Goal: Task Accomplishment & Management: Complete application form

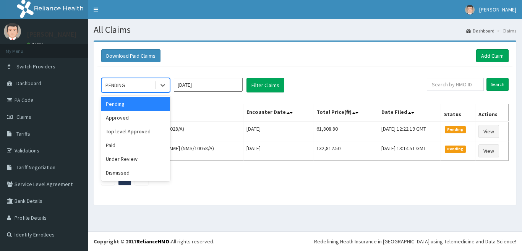
click at [170, 85] on div "PENDING" at bounding box center [135, 85] width 69 height 15
drag, startPoint x: 140, startPoint y: 119, endPoint x: 150, endPoint y: 117, distance: 10.8
click at [140, 119] on div "Approved" at bounding box center [135, 118] width 69 height 14
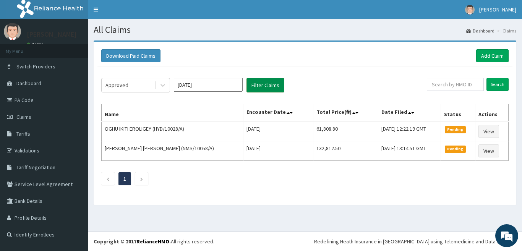
click at [262, 83] on button "Filter Claims" at bounding box center [265, 85] width 38 height 15
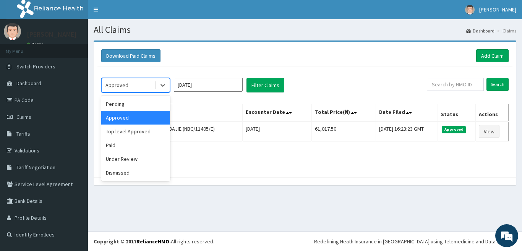
drag, startPoint x: 168, startPoint y: 84, endPoint x: 155, endPoint y: 99, distance: 20.6
click at [168, 84] on div at bounding box center [163, 85] width 14 height 14
click at [137, 158] on div "Under Review" at bounding box center [135, 159] width 69 height 14
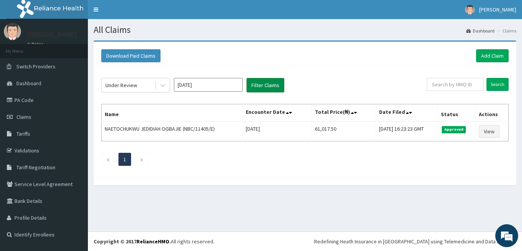
click at [252, 87] on button "Filter Claims" at bounding box center [265, 85] width 38 height 15
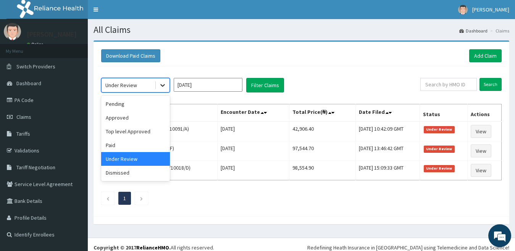
click at [163, 85] on icon at bounding box center [163, 85] width 8 height 8
click at [133, 135] on div "Top level Approved" at bounding box center [135, 131] width 69 height 14
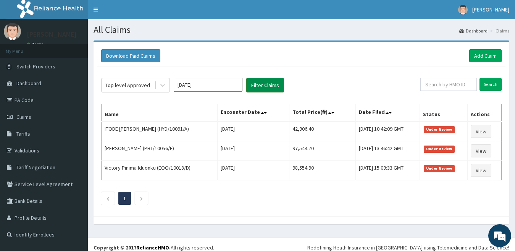
click at [265, 82] on button "Filter Claims" at bounding box center [265, 85] width 38 height 15
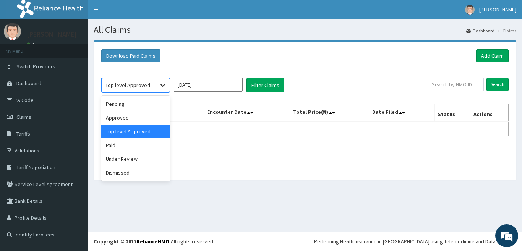
click at [165, 85] on icon at bounding box center [163, 85] width 8 height 8
click at [153, 103] on div "Pending" at bounding box center [135, 104] width 69 height 14
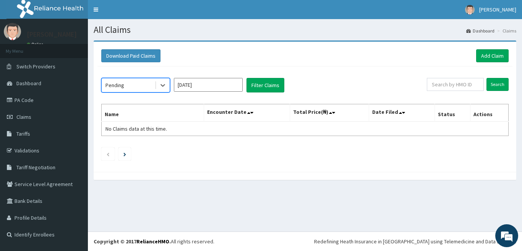
drag, startPoint x: 306, startPoint y: 77, endPoint x: 299, endPoint y: 80, distance: 7.9
click at [300, 79] on div "option Pending, selected. Select is focused ,type to refine list, press Down to…" at bounding box center [304, 117] width 415 height 102
click at [268, 82] on button "Filter Claims" at bounding box center [265, 85] width 38 height 15
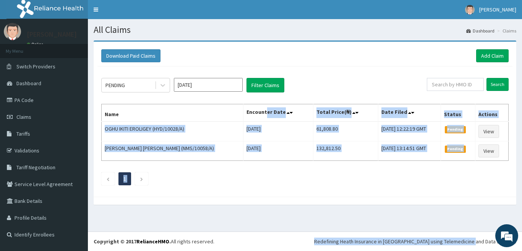
drag, startPoint x: 521, startPoint y: 229, endPoint x: 496, endPoint y: 165, distance: 68.9
click at [521, 207] on div "Download Paid Claims Add Claim × Note you can only download claims within a max…" at bounding box center [305, 126] width 434 height 172
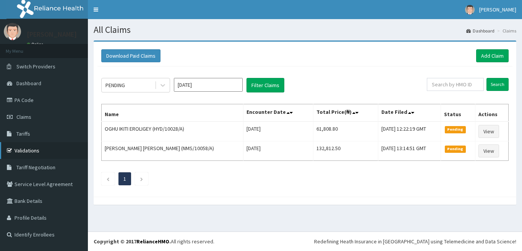
click at [34, 152] on link "Validations" at bounding box center [44, 150] width 88 height 17
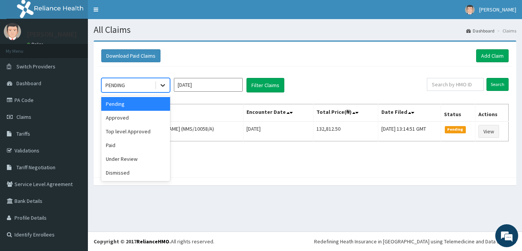
click at [163, 81] on div at bounding box center [163, 85] width 14 height 14
click at [171, 164] on ul "1" at bounding box center [304, 159] width 407 height 13
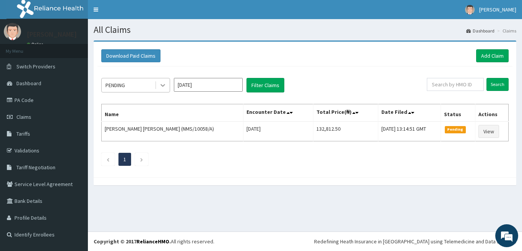
click at [163, 82] on icon at bounding box center [163, 85] width 8 height 8
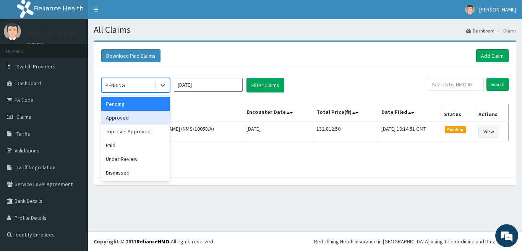
click at [139, 119] on div "Approved" at bounding box center [135, 118] width 69 height 14
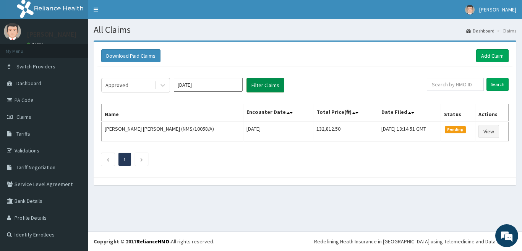
click at [275, 81] on button "Filter Claims" at bounding box center [265, 85] width 38 height 15
click at [272, 82] on button "Filter Claims" at bounding box center [265, 85] width 38 height 15
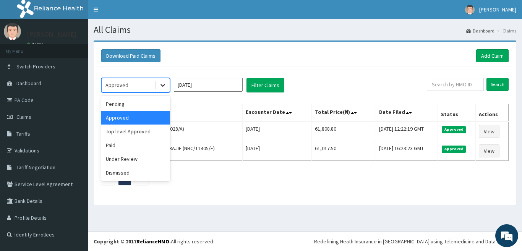
click at [164, 84] on icon at bounding box center [163, 85] width 8 height 8
click at [145, 161] on div "Under Review" at bounding box center [135, 159] width 69 height 14
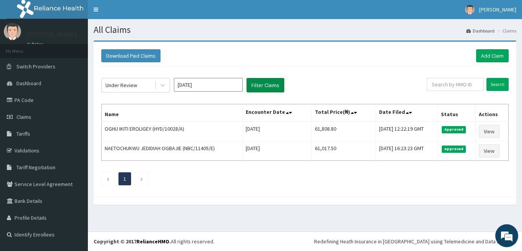
click at [250, 86] on button "Filter Claims" at bounding box center [265, 85] width 38 height 15
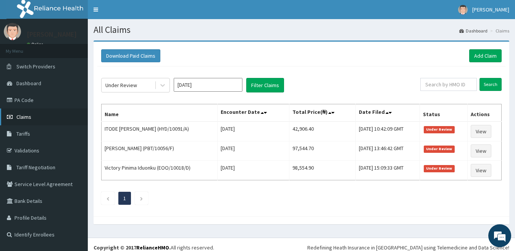
click at [23, 115] on span "Claims" at bounding box center [23, 116] width 15 height 7
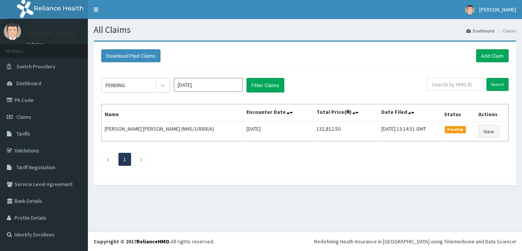
click at [483, 58] on link "Add Claim" at bounding box center [492, 55] width 32 height 13
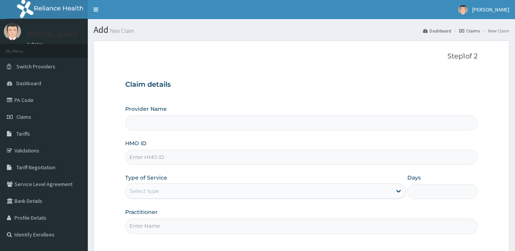
click at [154, 160] on input "HMO ID" at bounding box center [301, 157] width 353 height 15
type input "Veckron Hospital"
type input "HYD/10069/A"
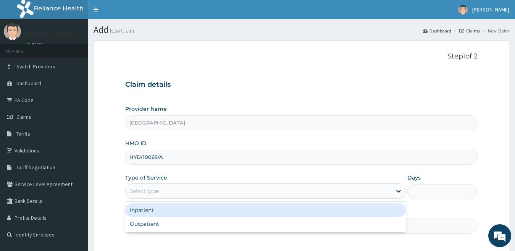
click at [175, 187] on div "Select type" at bounding box center [259, 191] width 267 height 12
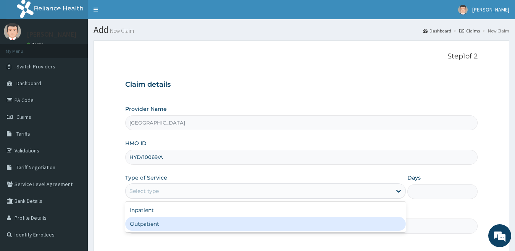
click at [165, 221] on div "Outpatient" at bounding box center [265, 224] width 281 height 14
type input "1"
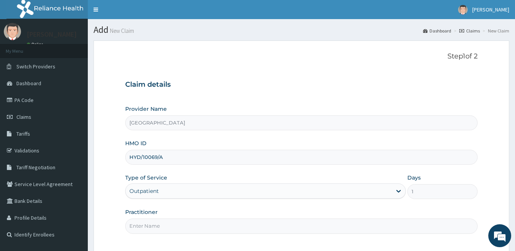
click at [165, 221] on input "Practitioner" at bounding box center [301, 225] width 353 height 15
type input "Dr Chinwe"
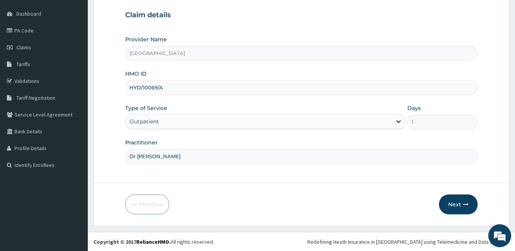
scroll to position [70, 0]
click at [452, 197] on button "Next" at bounding box center [458, 204] width 39 height 20
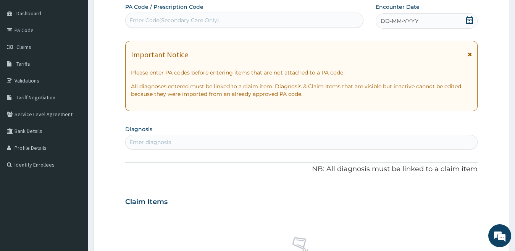
click at [138, 18] on div "Enter Code(Secondary Care Only)" at bounding box center [174, 20] width 90 height 8
click at [400, 18] on span "DD-MM-YYYY" at bounding box center [400, 21] width 38 height 8
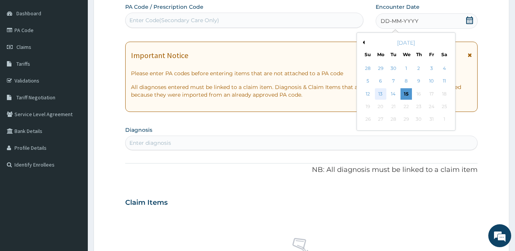
scroll to position [0, 0]
click at [393, 82] on div "7" at bounding box center [393, 81] width 11 height 11
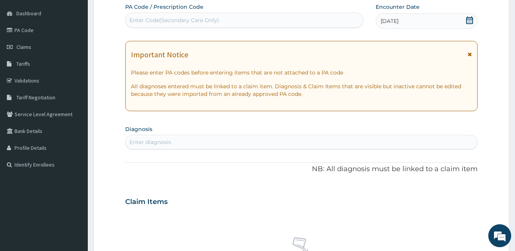
scroll to position [69, 0]
click at [153, 146] on div "Enter diagnosis" at bounding box center [150, 143] width 42 height 8
type input "UPPER RESPIRATORY"
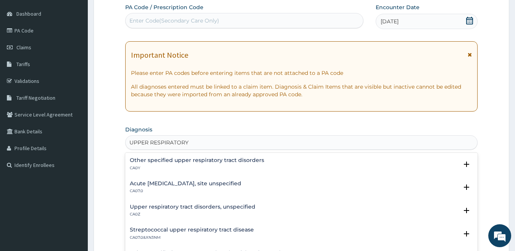
click at [215, 185] on h4 "Acute upper respiratory infection, site unspecified" at bounding box center [185, 184] width 111 height 6
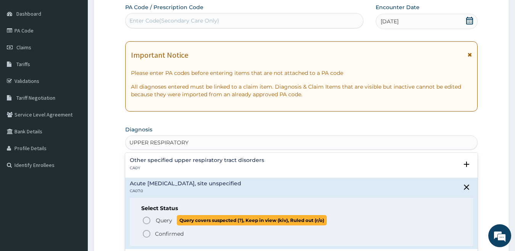
click at [146, 220] on icon "status option query" at bounding box center [146, 220] width 9 height 9
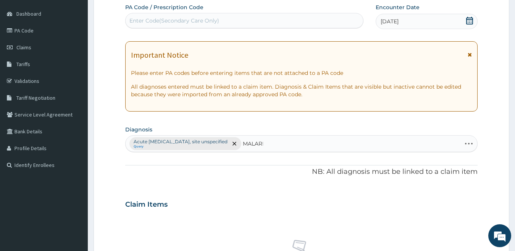
type input "MALARIA"
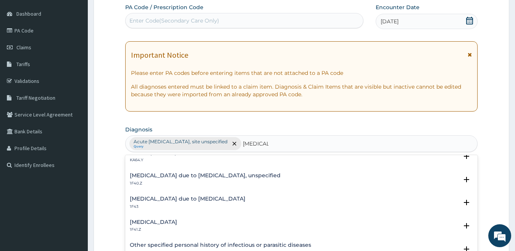
scroll to position [103, 0]
click at [232, 175] on h4 "Malaria due to Plasmodium falciparum, unspecified" at bounding box center [205, 175] width 151 height 6
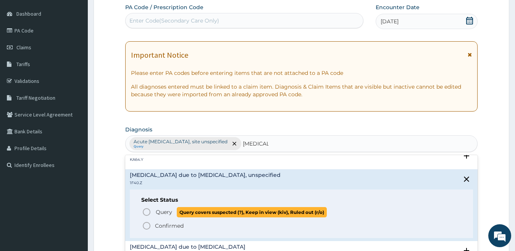
click at [149, 211] on icon "status option query" at bounding box center [146, 211] width 9 height 9
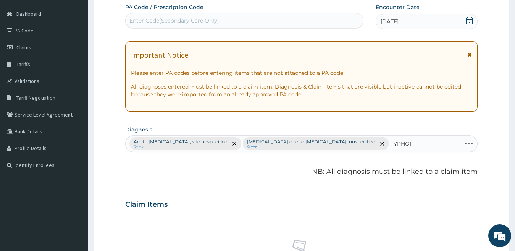
type input "TYPHOID"
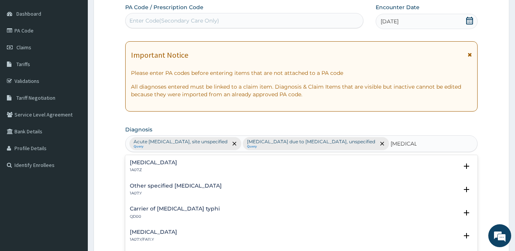
click at [154, 158] on div "Typhoid fever, unspecified 1A07.Z Select Status Query Query covers suspected (?…" at bounding box center [301, 168] width 353 height 23
click at [154, 163] on h4 "Typhoid fever, unspecified" at bounding box center [153, 163] width 47 height 6
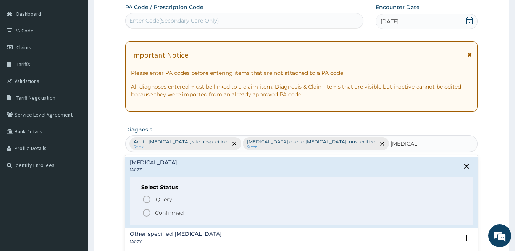
click at [149, 210] on circle "status option filled" at bounding box center [146, 212] width 7 height 7
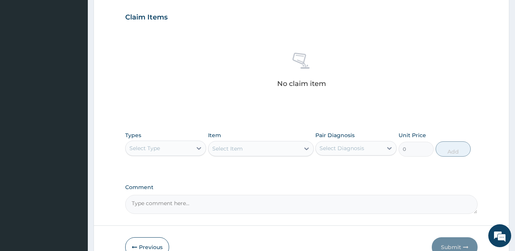
scroll to position [258, 0]
click at [181, 153] on div "Select Type" at bounding box center [159, 147] width 67 height 12
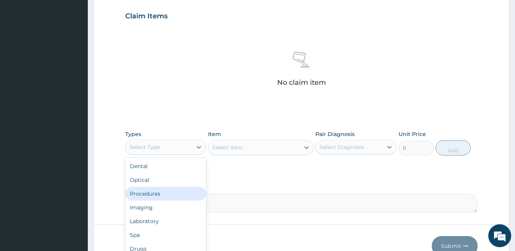
click at [180, 200] on div "Procedures" at bounding box center [165, 194] width 81 height 14
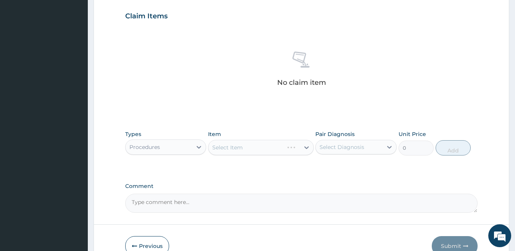
click at [220, 155] on div "Select Item" at bounding box center [261, 147] width 106 height 15
click at [211, 155] on div "Select Item" at bounding box center [261, 147] width 106 height 15
click at [210, 155] on div "Select Item" at bounding box center [261, 147] width 106 height 15
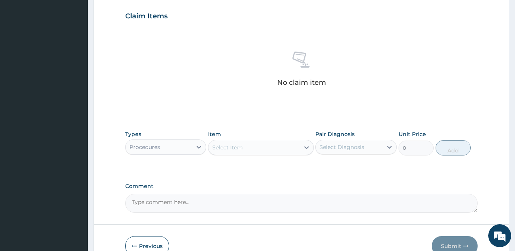
click at [208, 153] on div "Select Item" at bounding box center [253, 147] width 91 height 12
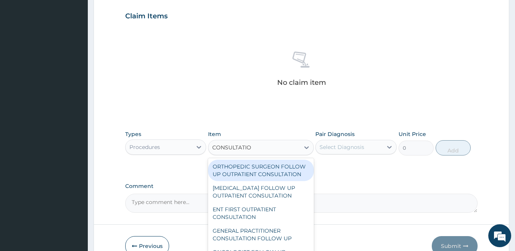
type input "CONSULTATION"
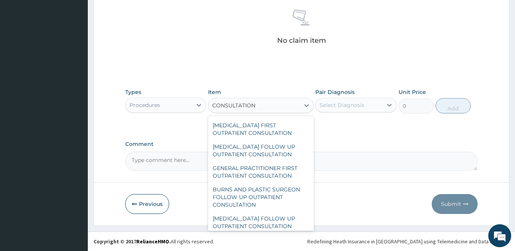
scroll to position [447, 0]
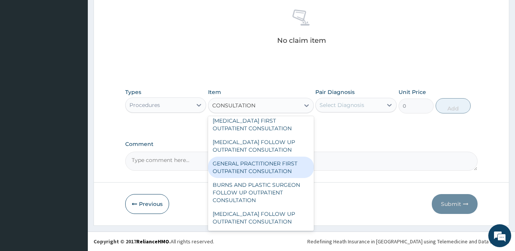
click at [261, 178] on div "GENERAL PRACTITIONER FIRST OUTPATIENT CONSULTATION" at bounding box center [261, 167] width 106 height 21
type input "3750"
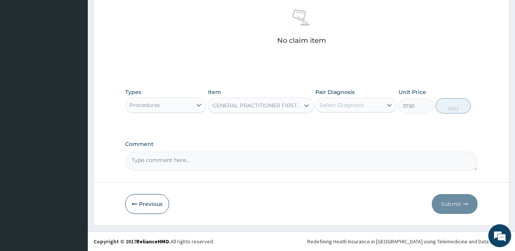
click at [337, 106] on div "Select Diagnosis" at bounding box center [342, 105] width 45 height 8
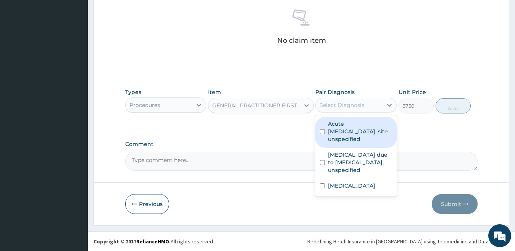
drag, startPoint x: 334, startPoint y: 126, endPoint x: 333, endPoint y: 136, distance: 9.3
click at [334, 126] on label "Acute upper respiratory infection, site unspecified" at bounding box center [360, 131] width 64 height 23
checkbox input "true"
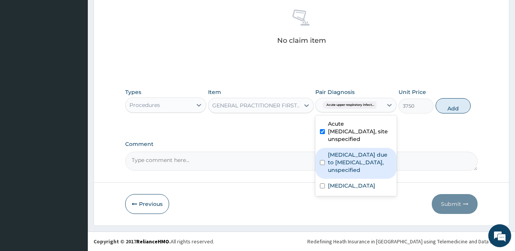
click at [333, 159] on label "Malaria due to Plasmodium falciparum, unspecified" at bounding box center [360, 162] width 64 height 23
checkbox input "true"
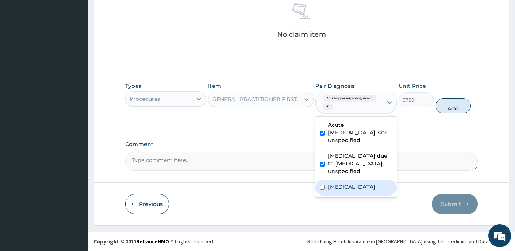
click at [330, 191] on label "Typhoid fever, unspecified" at bounding box center [351, 187] width 47 height 8
checkbox input "true"
click at [456, 113] on button "Add" at bounding box center [453, 105] width 35 height 15
type input "0"
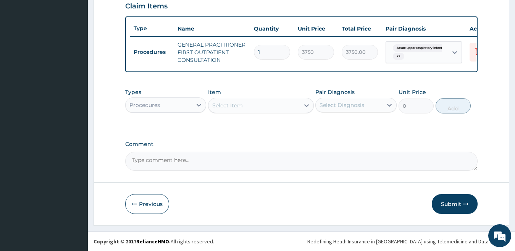
scroll to position [289, 0]
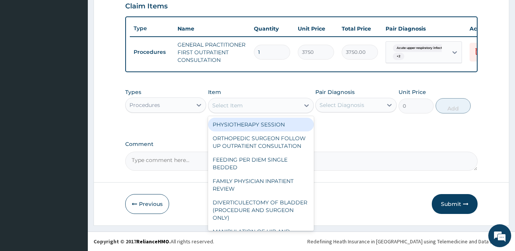
click at [215, 107] on div "Select Item" at bounding box center [227, 106] width 31 height 8
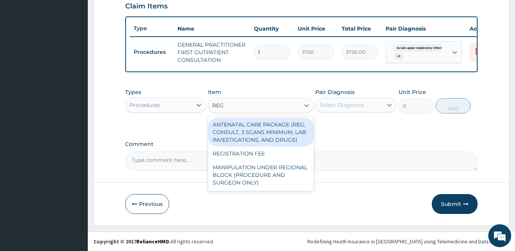
type input "REGI"
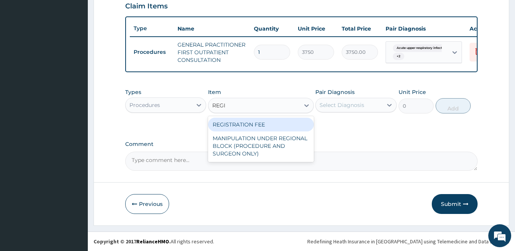
click at [236, 125] on div "REGISTRATION FEE" at bounding box center [261, 125] width 106 height 14
type input "3000"
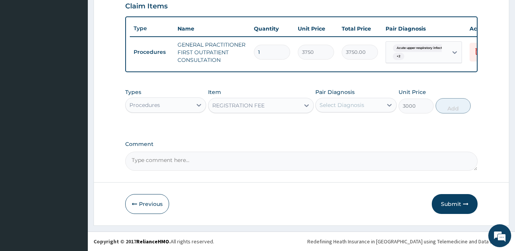
click at [341, 107] on div "Select Diagnosis" at bounding box center [342, 105] width 45 height 8
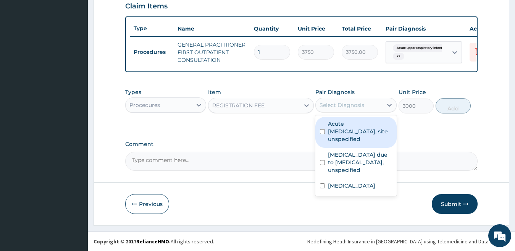
click at [342, 125] on label "Acute upper respiratory infection, site unspecified" at bounding box center [360, 131] width 64 height 23
checkbox input "true"
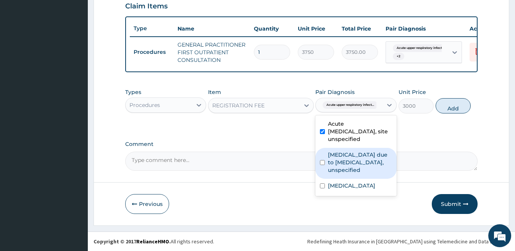
click at [337, 159] on label "Malaria due to Plasmodium falciparum, unspecified" at bounding box center [360, 162] width 64 height 23
checkbox input "true"
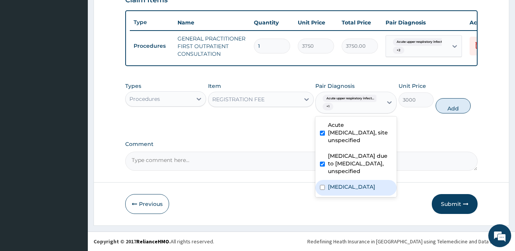
click at [339, 191] on label "Typhoid fever, unspecified" at bounding box center [351, 187] width 47 height 8
checkbox input "true"
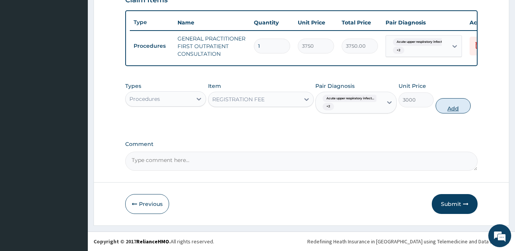
click at [464, 112] on button "Add" at bounding box center [453, 105] width 35 height 15
type input "0"
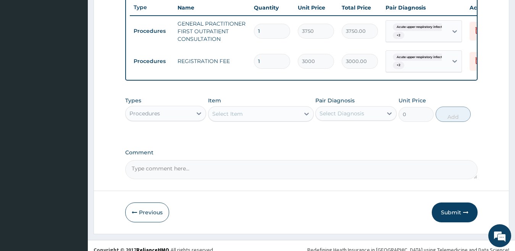
click at [186, 120] on div "Procedures" at bounding box center [159, 113] width 67 height 12
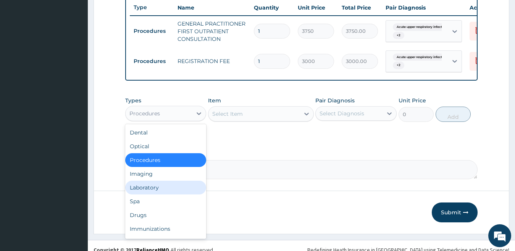
click at [162, 194] on div "Laboratory" at bounding box center [165, 188] width 81 height 14
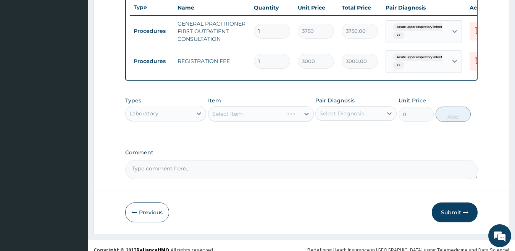
click at [212, 121] on div "Select Item" at bounding box center [261, 113] width 106 height 15
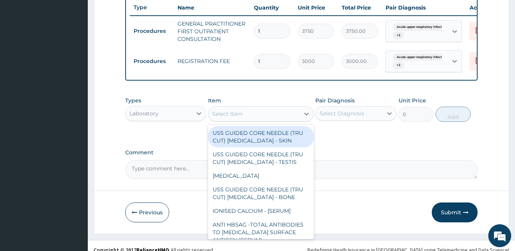
click at [212, 120] on div "Select Item" at bounding box center [253, 114] width 91 height 12
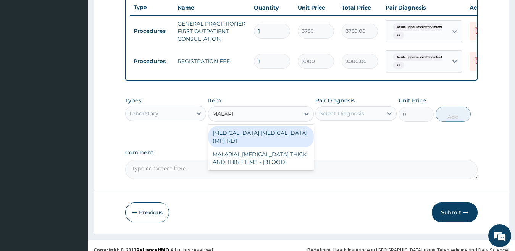
type input "MALARIA"
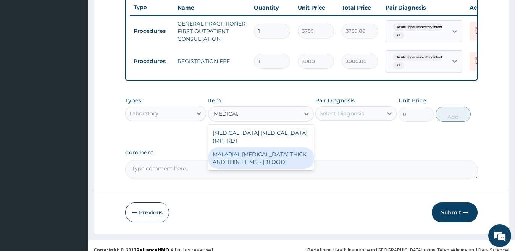
click at [235, 168] on div "MALARIAL PARASITE THICK AND THIN FILMS - [BLOOD]" at bounding box center [261, 157] width 106 height 21
type input "2187.5"
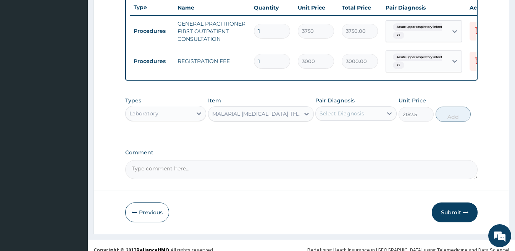
drag, startPoint x: 356, startPoint y: 126, endPoint x: 354, endPoint y: 139, distance: 13.3
click at [356, 122] on div "Pair Diagnosis Select Diagnosis" at bounding box center [355, 109] width 81 height 25
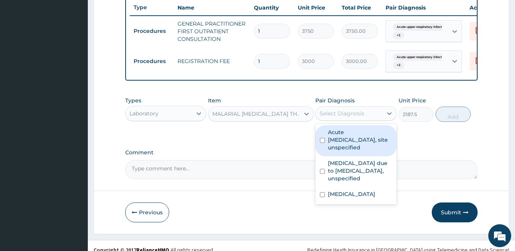
click at [344, 117] on div "Select Diagnosis" at bounding box center [342, 114] width 45 height 8
click at [341, 151] on label "Acute upper respiratory infection, site unspecified" at bounding box center [360, 139] width 64 height 23
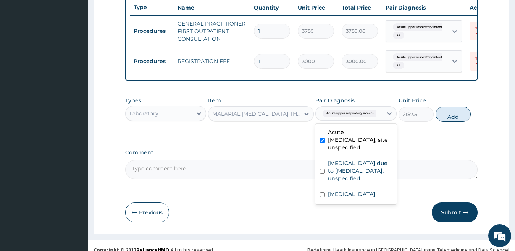
click at [341, 151] on label "Acute upper respiratory infection, site unspecified" at bounding box center [360, 139] width 64 height 23
checkbox input "false"
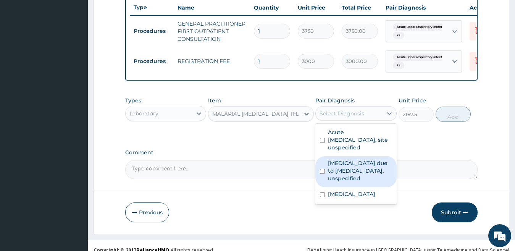
click at [338, 182] on label "Malaria due to Plasmodium falciparum, unspecified" at bounding box center [360, 170] width 64 height 23
checkbox input "true"
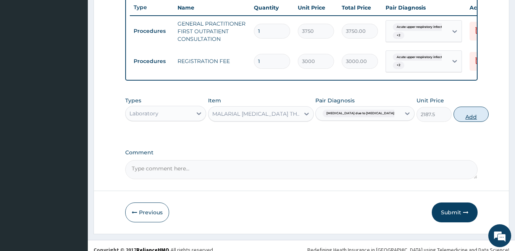
click at [454, 122] on button "Add" at bounding box center [471, 114] width 35 height 15
type input "0"
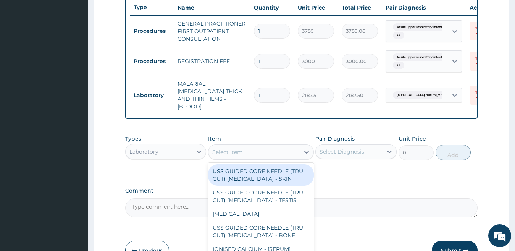
click at [219, 156] on div "Select Item" at bounding box center [227, 152] width 31 height 8
type input "E"
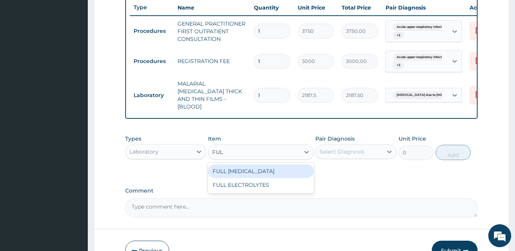
type input "FULL"
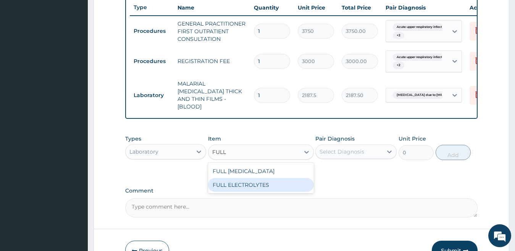
click at [265, 192] on div "FULL ELECTROLYTES" at bounding box center [261, 185] width 106 height 14
type input "8937.5"
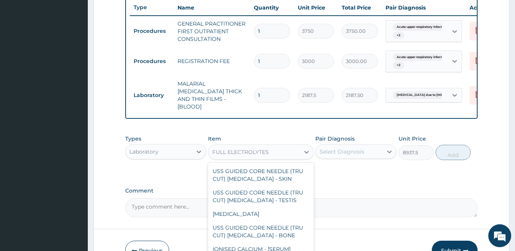
scroll to position [2766, 0]
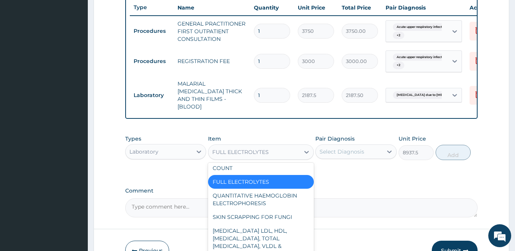
click at [221, 156] on div "FULL ELECTROLYTES" at bounding box center [240, 152] width 57 height 8
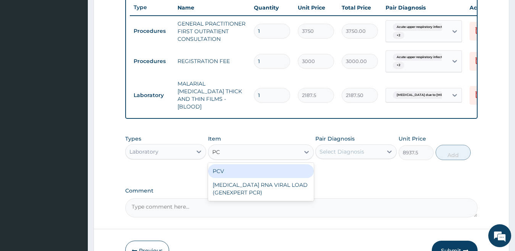
scroll to position [0, 0]
type input "PCV"
click at [228, 178] on div "PCV" at bounding box center [261, 171] width 106 height 14
type input "2187.5"
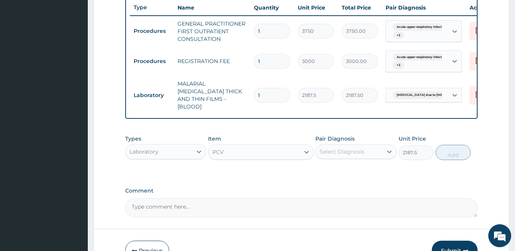
click at [353, 155] on div "Select Diagnosis" at bounding box center [342, 152] width 45 height 8
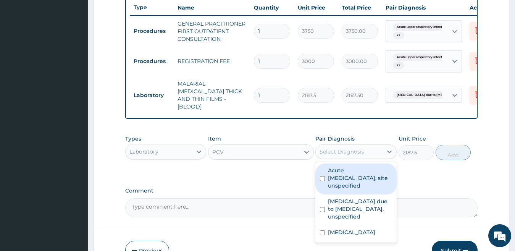
click at [352, 188] on label "Acute upper respiratory infection, site unspecified" at bounding box center [360, 177] width 64 height 23
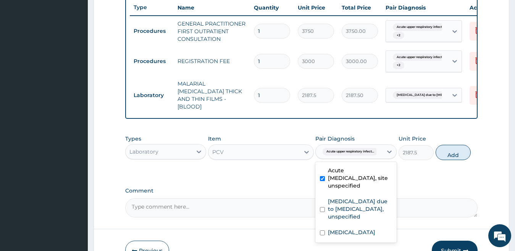
click at [354, 187] on label "Acute upper respiratory infection, site unspecified" at bounding box center [360, 177] width 64 height 23
checkbox input "false"
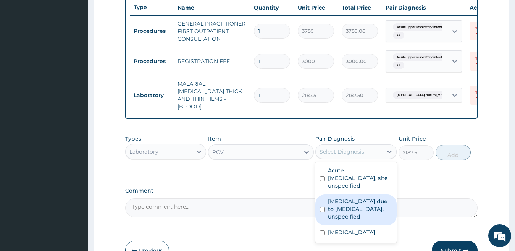
click at [343, 220] on label "Malaria due to Plasmodium falciparum, unspecified" at bounding box center [360, 208] width 64 height 23
checkbox input "true"
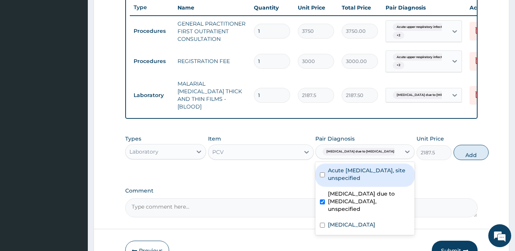
click at [343, 182] on label "Acute upper respiratory infection, site unspecified" at bounding box center [369, 173] width 82 height 15
checkbox input "true"
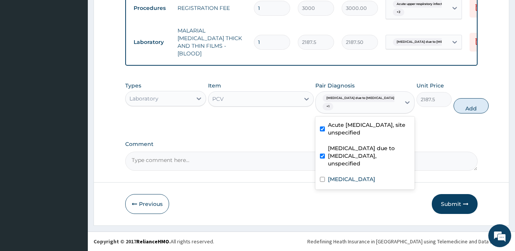
scroll to position [355, 0]
click at [341, 183] on label "Typhoid fever, unspecified" at bounding box center [351, 179] width 47 height 8
checkbox input "true"
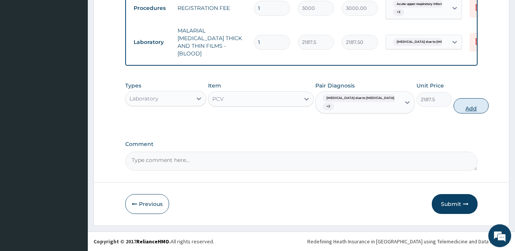
click at [454, 108] on button "Add" at bounding box center [471, 105] width 35 height 15
type input "0"
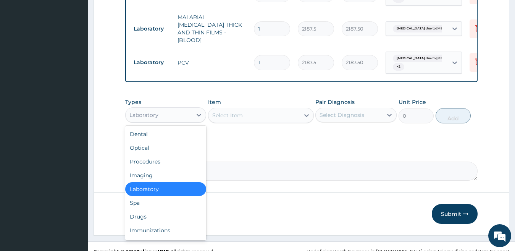
click at [178, 121] on div "Laboratory" at bounding box center [159, 115] width 67 height 12
click at [172, 223] on div "Drugs" at bounding box center [165, 217] width 81 height 14
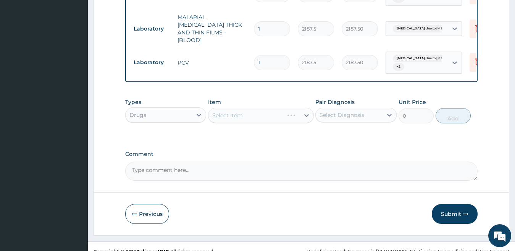
click at [209, 123] on div "Select Item" at bounding box center [261, 115] width 106 height 15
click at [214, 123] on div "Select Item" at bounding box center [261, 115] width 106 height 15
click at [213, 123] on div "Select Item" at bounding box center [261, 115] width 106 height 15
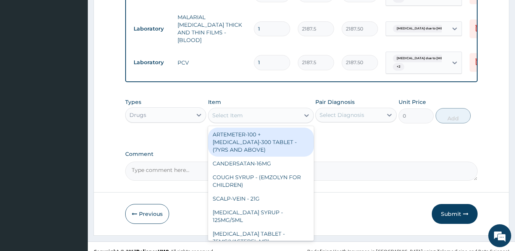
click at [213, 119] on div "Select Item" at bounding box center [227, 115] width 31 height 8
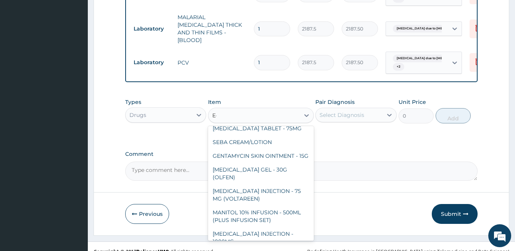
scroll to position [3246, 0]
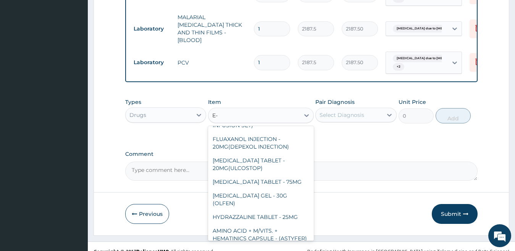
type input "E-M"
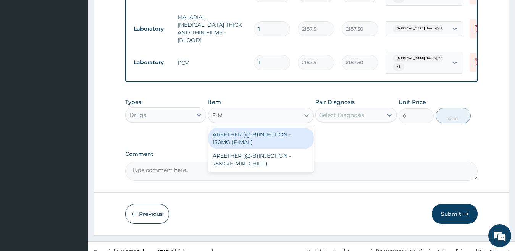
scroll to position [0, 0]
click at [276, 149] on div "AREETHER (@-B)INJECTION - 150MG (E-MAL)" at bounding box center [261, 138] width 106 height 21
type input "1764"
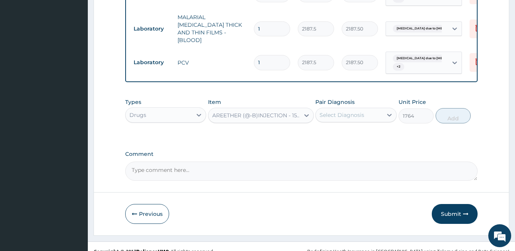
click at [338, 119] on div "Select Diagnosis" at bounding box center [342, 115] width 45 height 8
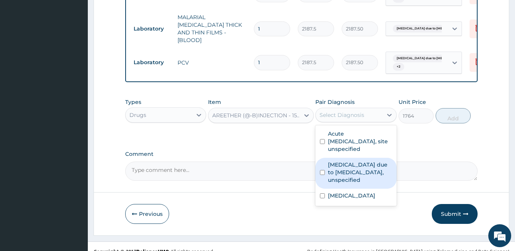
click at [351, 183] on label "Malaria due to Plasmodium falciparum, unspecified" at bounding box center [360, 172] width 64 height 23
checkbox input "true"
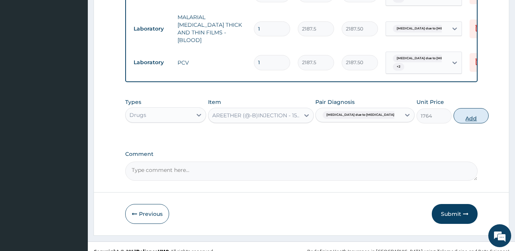
click at [454, 123] on button "Add" at bounding box center [471, 115] width 35 height 15
type input "0"
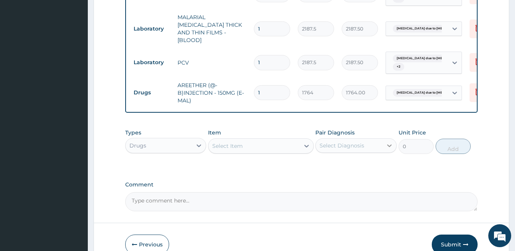
type input "0.00"
type input "4"
type input "7056.00"
type input "0.00"
type input "3"
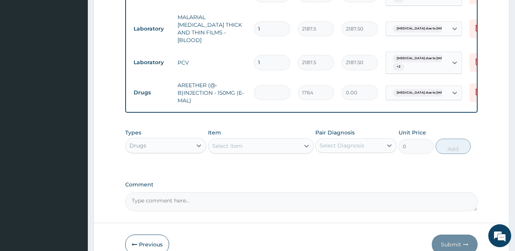
type input "5292.00"
type input "3"
click at [230, 150] on div "Item Select Item" at bounding box center [261, 141] width 106 height 25
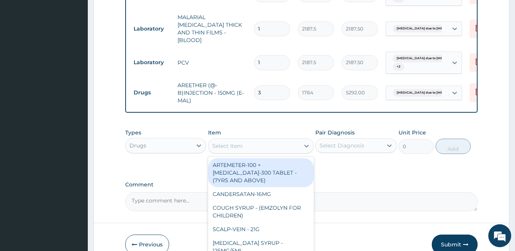
click at [230, 152] on div "Select Item" at bounding box center [253, 146] width 91 height 12
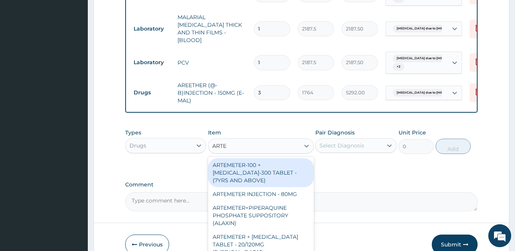
type input "ARTES"
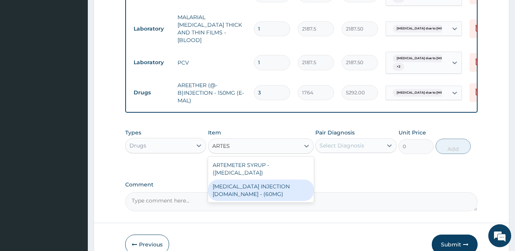
drag, startPoint x: 247, startPoint y: 201, endPoint x: 330, endPoint y: 171, distance: 88.0
click at [247, 201] on div "ARTESUNATE INJECTION IV.IM - (60MG)" at bounding box center [261, 189] width 106 height 21
type input "1675.8000000000002"
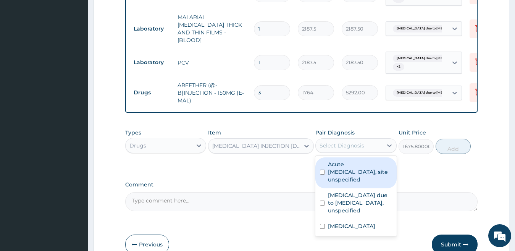
click at [335, 149] on div "Select Diagnosis" at bounding box center [342, 146] width 45 height 8
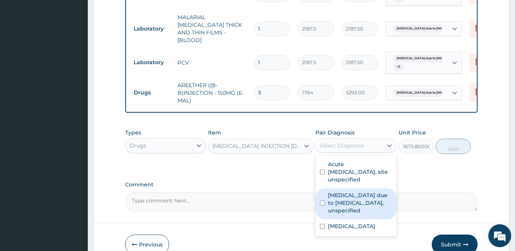
click at [339, 214] on label "Malaria due to Plasmodium falciparum, unspecified" at bounding box center [360, 202] width 64 height 23
checkbox input "true"
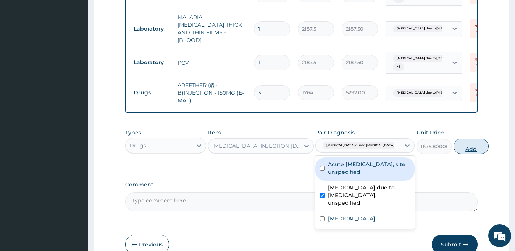
click at [454, 154] on button "Add" at bounding box center [471, 146] width 35 height 15
type input "0"
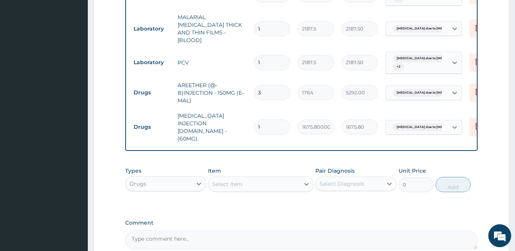
type input "0.00"
type input "6"
type input "10054.80"
type input "0.00"
type input "5"
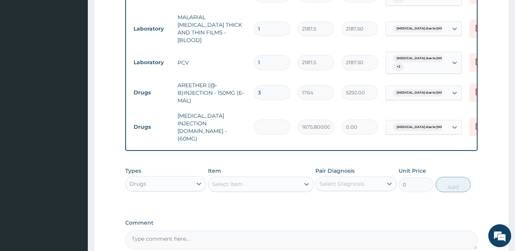
type input "8379.00"
type input "0.00"
type input "6"
type input "10054.80"
type input "6"
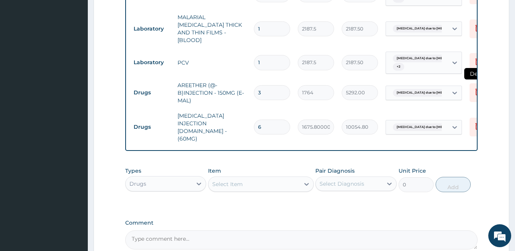
click at [473, 96] on icon at bounding box center [477, 91] width 9 height 9
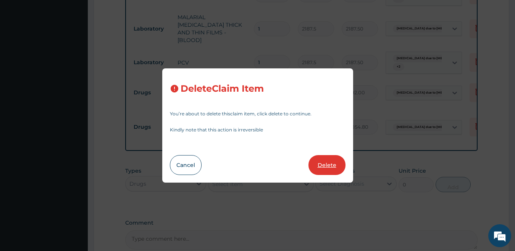
click at [328, 166] on button "Delete" at bounding box center [327, 165] width 37 height 20
type input "6"
type input "1675.8000000000002"
type input "10054.80"
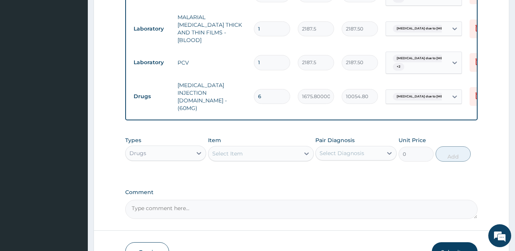
click at [215, 150] on div "Select Item" at bounding box center [253, 153] width 91 height 12
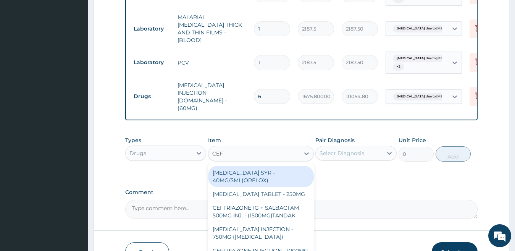
type input "CEFTR"
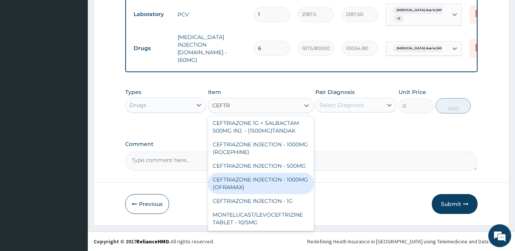
scroll to position [405, 0]
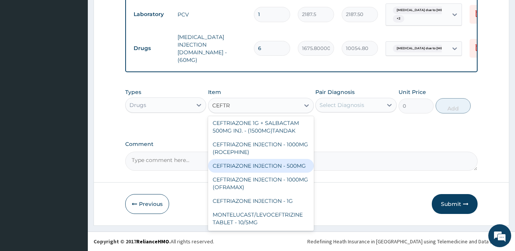
click at [287, 165] on div "CEFTRIAZONE INJECTION - 500MG" at bounding box center [261, 166] width 106 height 14
type input "1293.6000000000001"
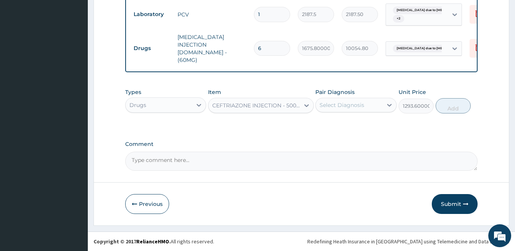
click at [261, 105] on div "CEFTRIAZONE INJECTION - 500MG" at bounding box center [256, 106] width 88 height 8
type input "CEF"
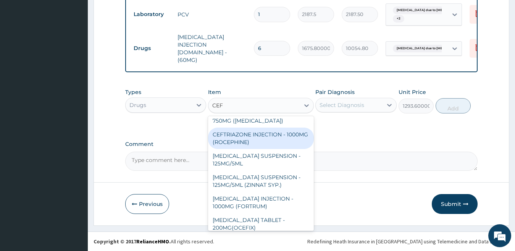
scroll to position [69, 0]
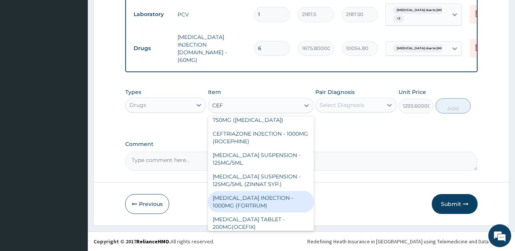
click at [285, 195] on div "CEFTAZIDIME INJECTION - 1000MG (FORTRUM)" at bounding box center [261, 201] width 106 height 21
type input "5880"
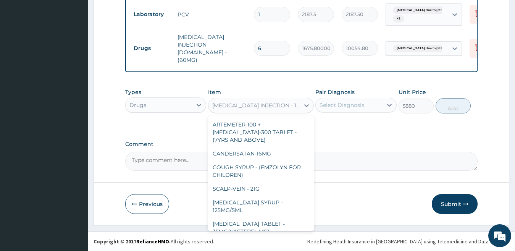
click at [262, 105] on div "CEFTAZIDIME INJECTION - 1000MG (FORTRUM)" at bounding box center [256, 106] width 88 height 8
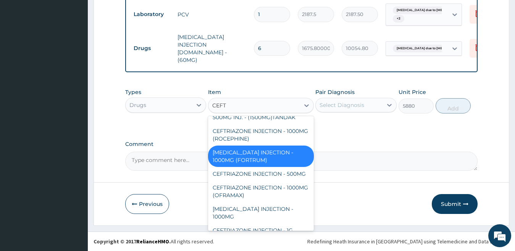
type input "CEFTR"
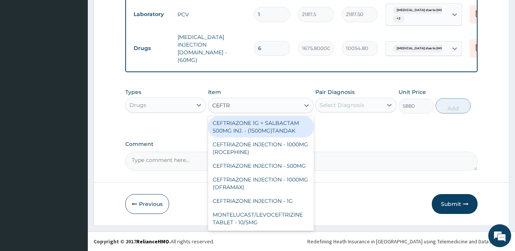
scroll to position [9, 0]
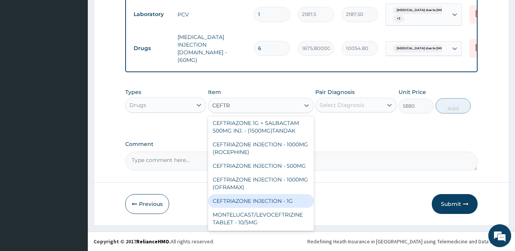
click at [283, 198] on div "CEFTRIAZONE INJECTION - 1G" at bounding box center [261, 201] width 106 height 14
type input "1734.6000000000001"
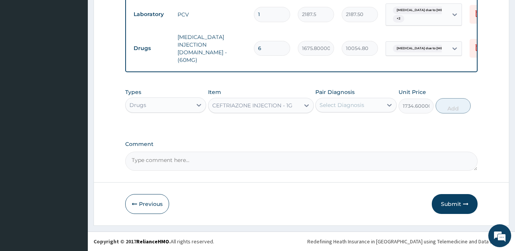
click at [334, 101] on div "Select Diagnosis" at bounding box center [349, 105] width 67 height 12
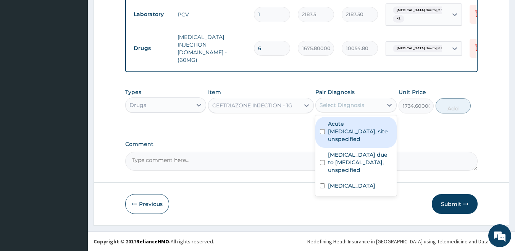
drag, startPoint x: 339, startPoint y: 131, endPoint x: 340, endPoint y: 139, distance: 8.4
click at [340, 131] on label "Acute upper respiratory infection, site unspecified" at bounding box center [360, 131] width 64 height 23
checkbox input "true"
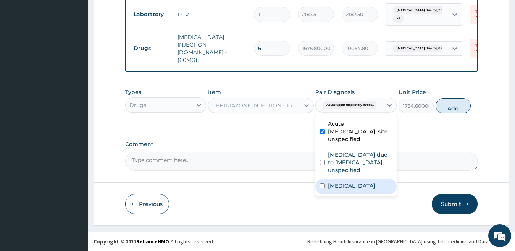
click at [341, 189] on label "Typhoid fever, unspecified" at bounding box center [351, 186] width 47 height 8
checkbox input "true"
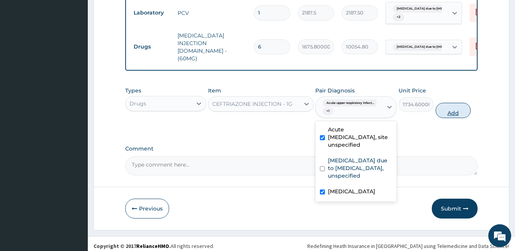
click at [451, 114] on button "Add" at bounding box center [453, 110] width 35 height 15
type input "0"
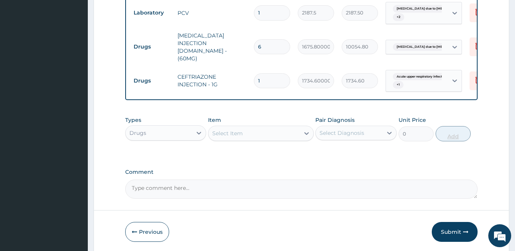
type input "0.00"
type input "2"
type input "3469.20"
type input "2"
click at [226, 136] on div "Select Item" at bounding box center [227, 133] width 31 height 8
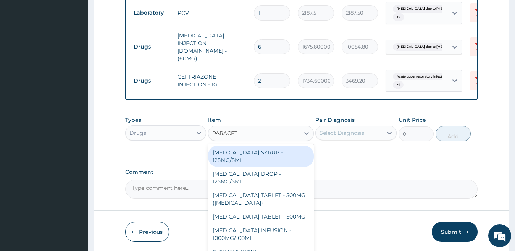
type input "PARACETA"
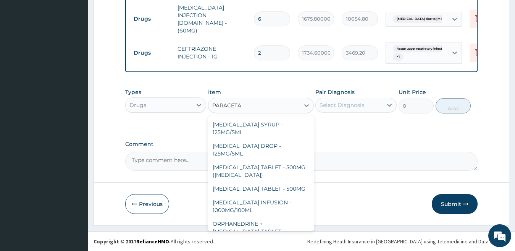
scroll to position [81, 0]
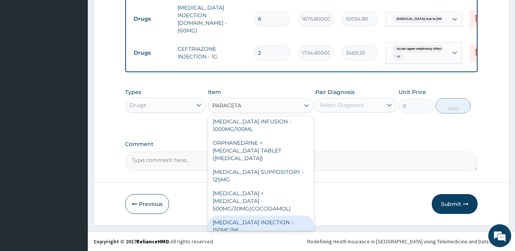
click at [252, 220] on div "PARACETAMOL INJECTION - 150MG/ML" at bounding box center [261, 225] width 106 height 21
type input "588"
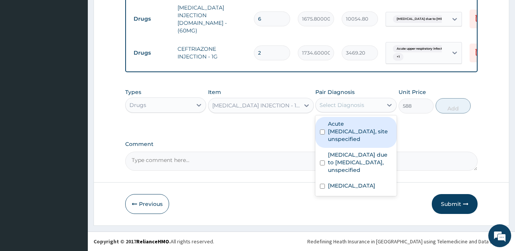
click at [350, 108] on div "Select Diagnosis" at bounding box center [342, 105] width 45 height 8
click at [351, 137] on label "Acute upper respiratory infection, site unspecified" at bounding box center [360, 131] width 64 height 23
checkbox input "true"
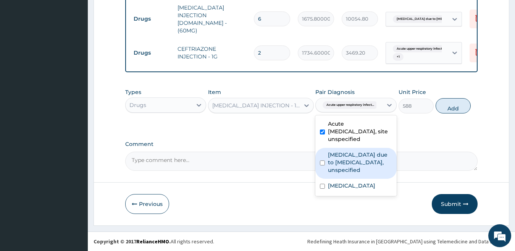
click at [348, 166] on label "Malaria due to Plasmodium falciparum, unspecified" at bounding box center [360, 162] width 64 height 23
checkbox input "true"
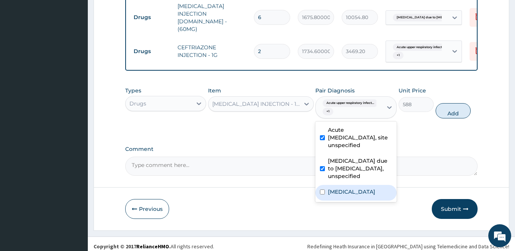
click at [336, 195] on label "Typhoid fever, unspecified" at bounding box center [351, 192] width 47 height 8
checkbox input "true"
click at [453, 116] on button "Add" at bounding box center [453, 110] width 35 height 15
type input "0"
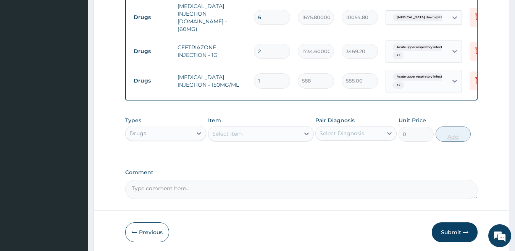
type input "0.00"
type input "4"
type input "2352.00"
type input "4"
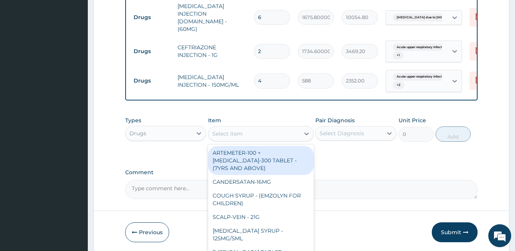
click at [231, 132] on div "Select Item" at bounding box center [227, 134] width 31 height 8
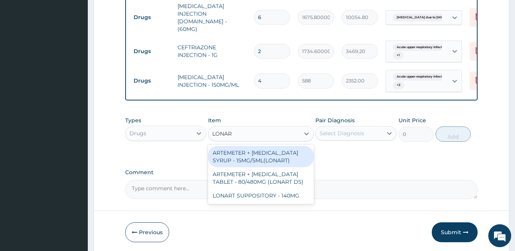
type input "LONART"
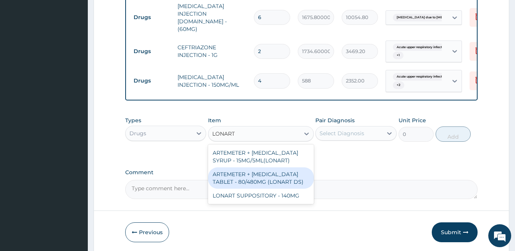
click at [258, 173] on div "ARTEMETER + LUMEFANTRINE TABLET - 80/480MG (LONART DS)" at bounding box center [261, 177] width 106 height 21
type input "617.4"
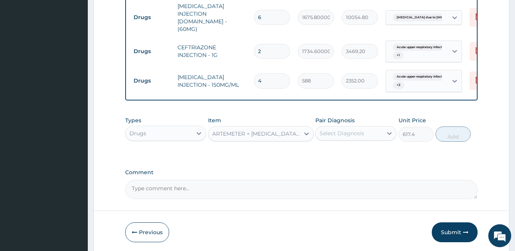
click at [347, 133] on div "Select Diagnosis" at bounding box center [342, 133] width 45 height 8
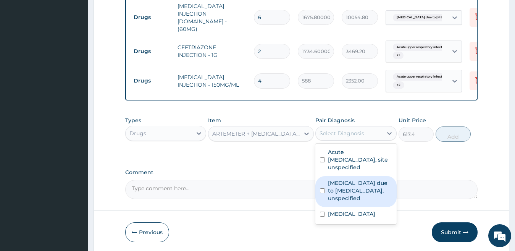
click at [331, 191] on label "Malaria due to Plasmodium falciparum, unspecified" at bounding box center [360, 190] width 64 height 23
checkbox input "true"
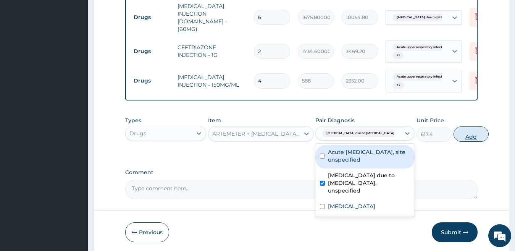
click at [454, 141] on button "Add" at bounding box center [471, 133] width 35 height 15
type input "0"
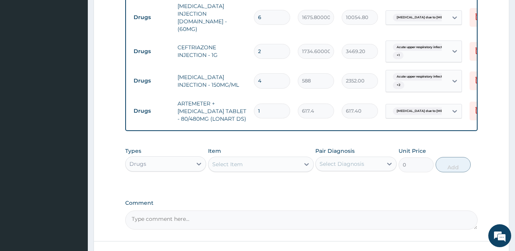
type input "0.00"
type input "6"
type input "3704.40"
type input "6"
click at [231, 163] on div "Select Item" at bounding box center [227, 164] width 31 height 8
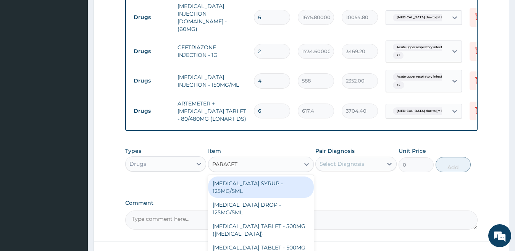
type input "PARACETA"
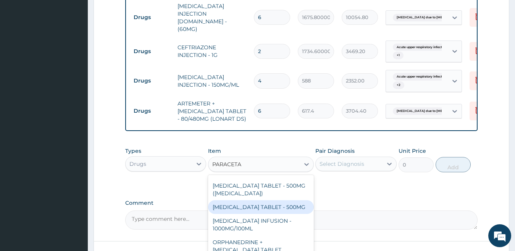
scroll to position [52, 0]
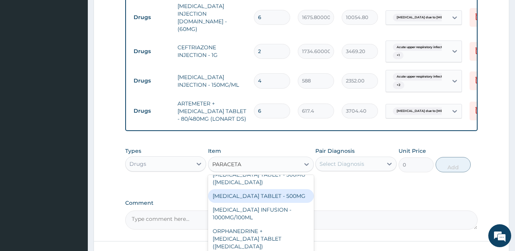
click at [278, 200] on div "PARACETAMOL TABLET - 500MG" at bounding box center [261, 196] width 106 height 14
type input "35.279999999999994"
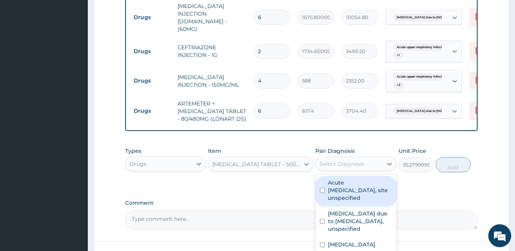
click at [324, 166] on div "Select Diagnosis" at bounding box center [342, 164] width 45 height 8
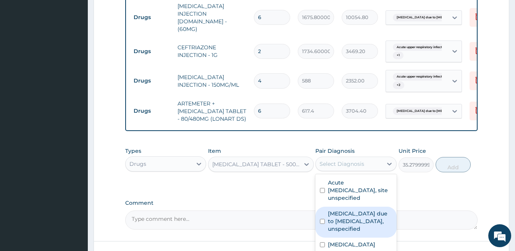
click at [338, 220] on label "Malaria due to Plasmodium falciparum, unspecified" at bounding box center [360, 221] width 64 height 23
checkbox input "true"
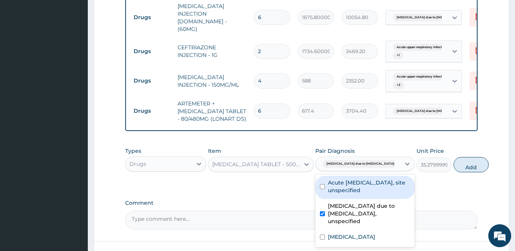
click at [338, 194] on label "Acute upper respiratory infection, site unspecified" at bounding box center [369, 186] width 82 height 15
checkbox input "true"
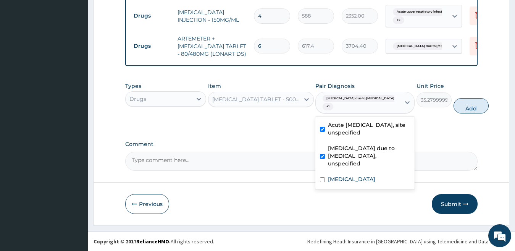
click at [373, 172] on div "Malaria due to Plasmodium falciparum, unspecified" at bounding box center [364, 156] width 99 height 31
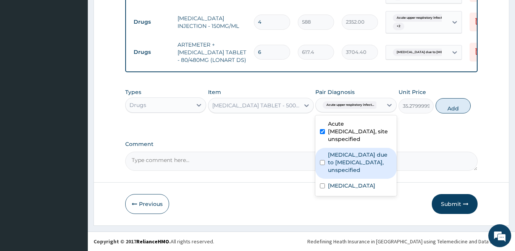
drag, startPoint x: 357, startPoint y: 168, endPoint x: 359, endPoint y: 205, distance: 37.5
click at [357, 168] on label "Malaria due to Plasmodium falciparum, unspecified" at bounding box center [360, 162] width 64 height 23
checkbox input "true"
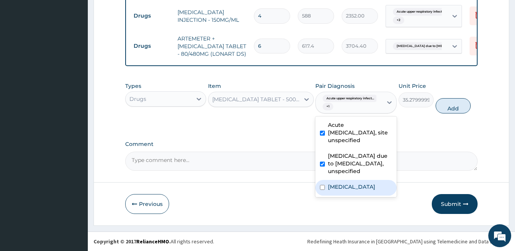
click at [359, 191] on label "Typhoid fever, unspecified" at bounding box center [351, 187] width 47 height 8
checkbox input "true"
click at [454, 109] on button "Add" at bounding box center [453, 105] width 35 height 15
type input "0"
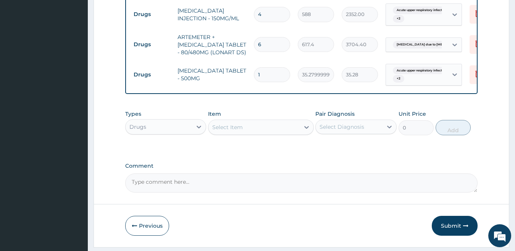
type input "0.00"
type input "2"
type input "70.56"
type input "20"
type input "705.60"
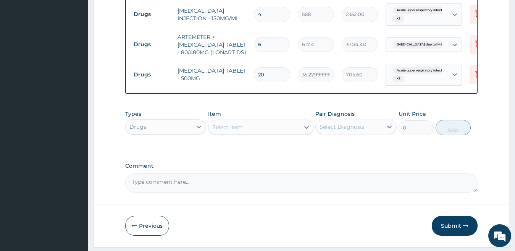
type input "20"
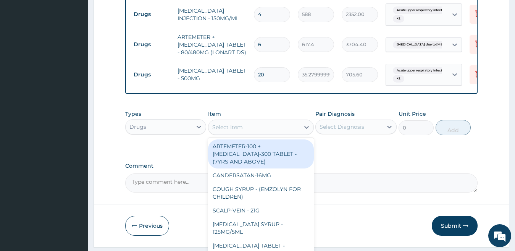
click at [231, 131] on div "Select Item" at bounding box center [227, 127] width 31 height 8
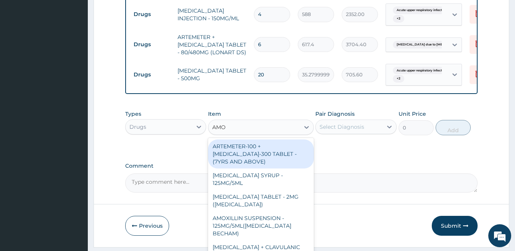
type input "AMOX"
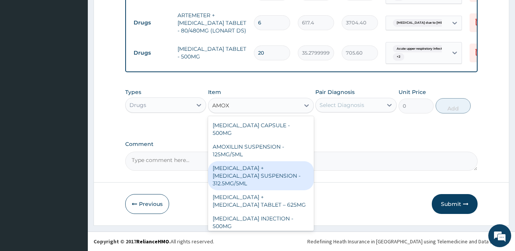
scroll to position [137, 0]
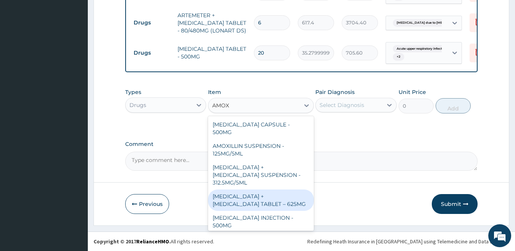
click at [280, 189] on div "AMOXICILLIN + CLAVULANIC ACID TABLET – 625MG" at bounding box center [261, 199] width 106 height 21
type input "441"
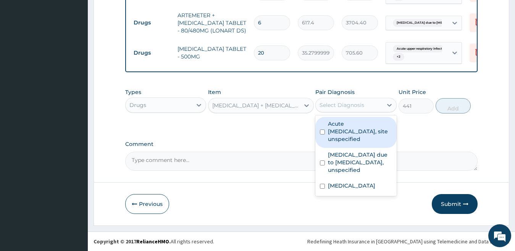
click at [340, 104] on div "Select Diagnosis" at bounding box center [342, 105] width 45 height 8
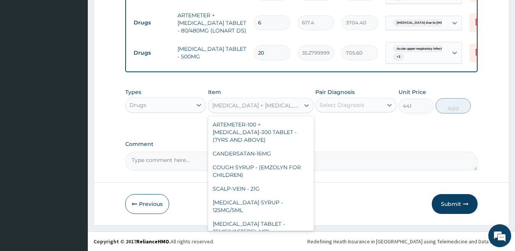
click at [260, 100] on div "AMOXICILLIN + CLAVULANIC ACID TABLET – 625MG" at bounding box center [253, 105] width 91 height 12
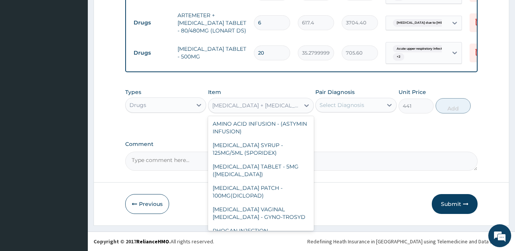
scroll to position [5261, 0]
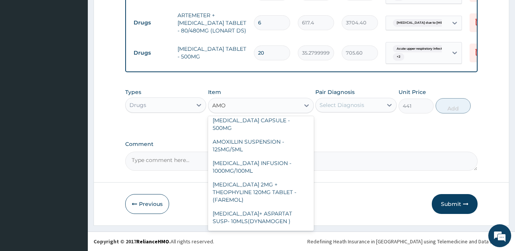
type input "AMOX"
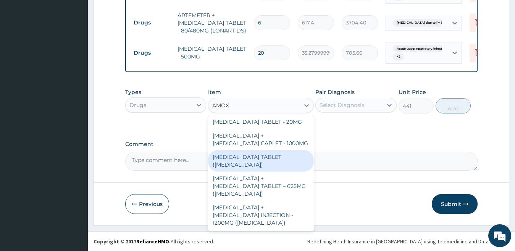
scroll to position [258, 0]
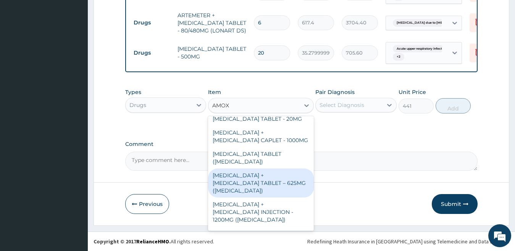
click at [258, 168] on div "AMOXICILLIN + CLAVULANIC ACID TABLET – 625MG (AUGMENTIN)" at bounding box center [261, 182] width 106 height 29
type input "705.6"
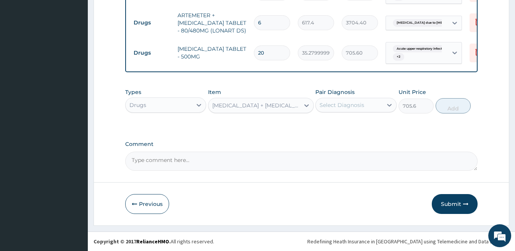
click at [331, 103] on div "Select Diagnosis" at bounding box center [342, 105] width 45 height 8
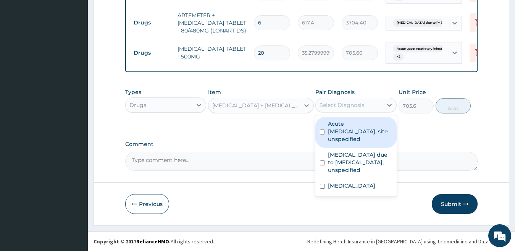
click at [334, 131] on label "Acute upper respiratory infection, site unspecified" at bounding box center [360, 131] width 64 height 23
checkbox input "true"
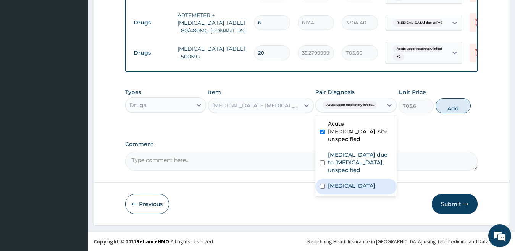
click at [344, 189] on label "Typhoid fever, unspecified" at bounding box center [351, 186] width 47 height 8
checkbox input "true"
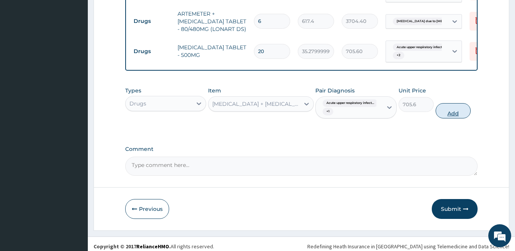
click at [451, 117] on button "Add" at bounding box center [453, 110] width 35 height 15
type input "0"
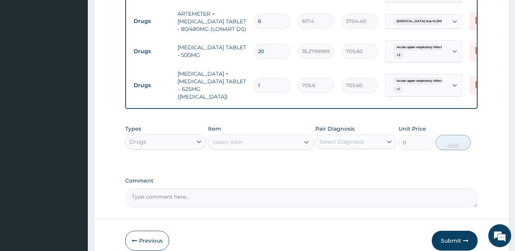
type input "14"
type input "9878.40"
type input "14"
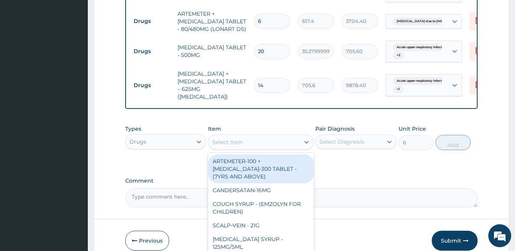
click at [254, 148] on div "Select Item" at bounding box center [253, 142] width 91 height 12
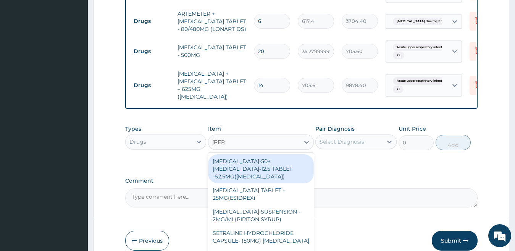
type input "LORAT"
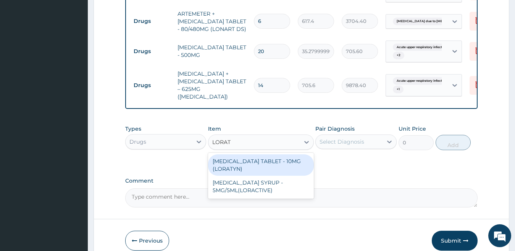
click at [276, 160] on div "LORATADINE TABLET - 10MG (LORATYN)" at bounding box center [261, 164] width 106 height 21
type input "102.9"
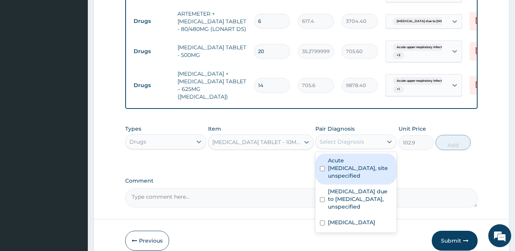
drag, startPoint x: 338, startPoint y: 140, endPoint x: 344, endPoint y: 188, distance: 48.5
click at [338, 141] on div "Select Diagnosis" at bounding box center [342, 142] width 45 height 8
click at [344, 171] on label "Acute upper respiratory infection, site unspecified" at bounding box center [360, 168] width 64 height 23
checkbox input "true"
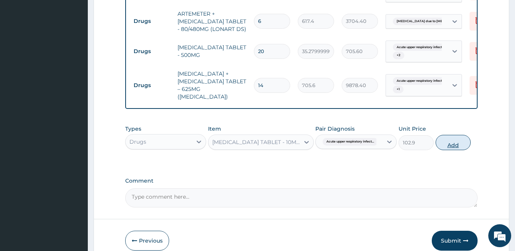
click at [464, 141] on button "Add" at bounding box center [453, 142] width 35 height 15
type input "0"
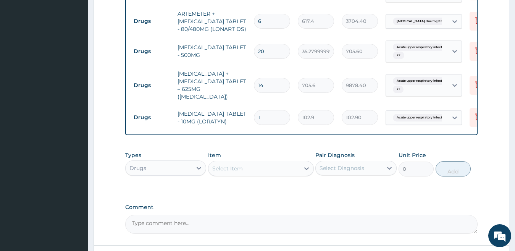
type input "10"
type input "1029.00"
type input "10"
click at [214, 172] on div "Select Item" at bounding box center [227, 169] width 31 height 8
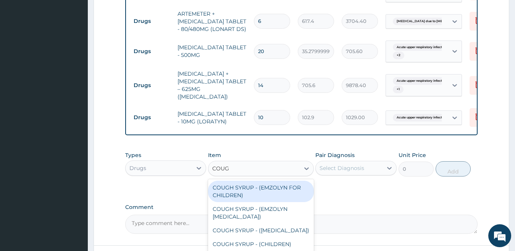
type input "COUGH"
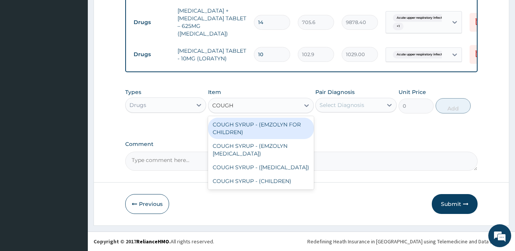
scroll to position [588, 0]
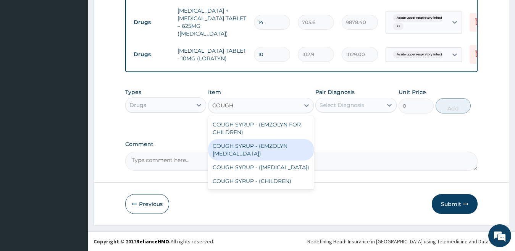
click at [281, 152] on div "COUGH SYRUP - (EMZOLYN EXPECTORANT)" at bounding box center [261, 149] width 106 height 21
type input "1176"
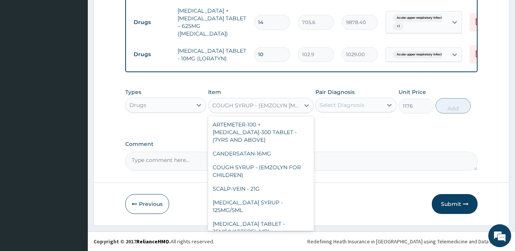
click at [269, 105] on div "COUGH SYRUP - (EMZOLYN EXPECTORANT)" at bounding box center [256, 106] width 88 height 8
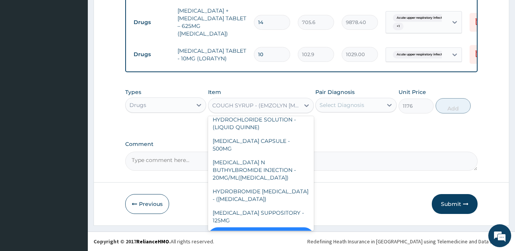
scroll to position [9001, 0]
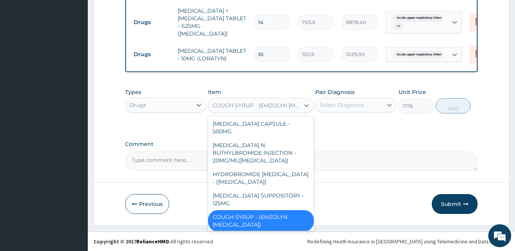
type input "R"
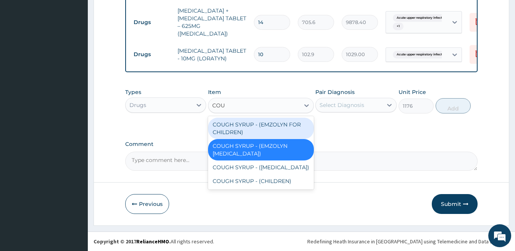
scroll to position [0, 0]
type input "COUGH"
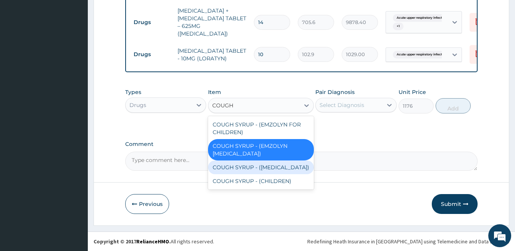
click at [270, 166] on div "COUGH SYRUP - (EXPECTORANT)" at bounding box center [261, 167] width 106 height 14
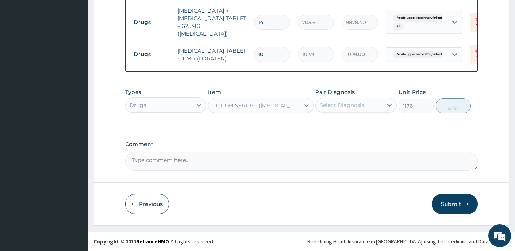
click at [252, 108] on div "COUGH SYRUP - (EXPECTORANT)" at bounding box center [256, 106] width 88 height 8
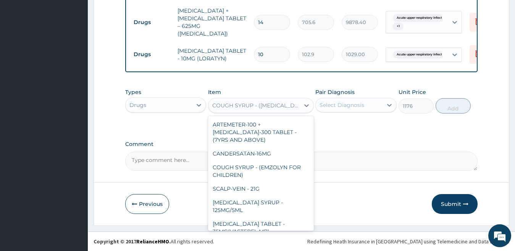
scroll to position [13497, 0]
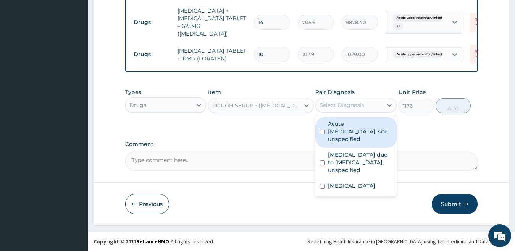
click at [330, 102] on div "Select Diagnosis" at bounding box center [342, 105] width 45 height 8
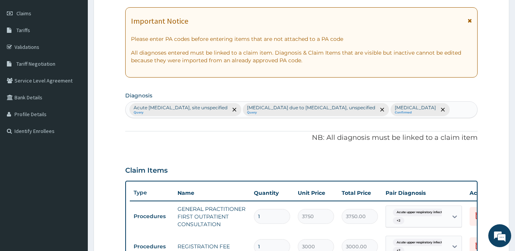
scroll to position [99, 0]
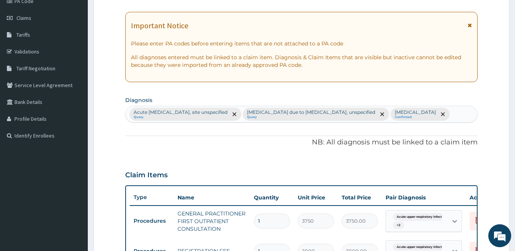
click at [212, 122] on div "Acute upper respiratory infection, site unspecified Query Malaria due to Plasmo…" at bounding box center [302, 114] width 352 height 16
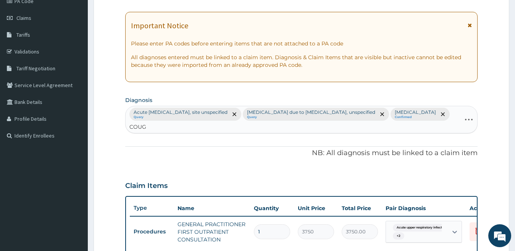
type input "COUGH"
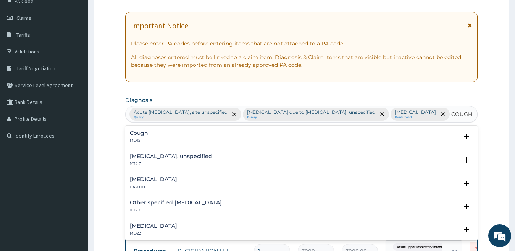
click at [149, 144] on div "Cough MD12" at bounding box center [302, 136] width 344 height 13
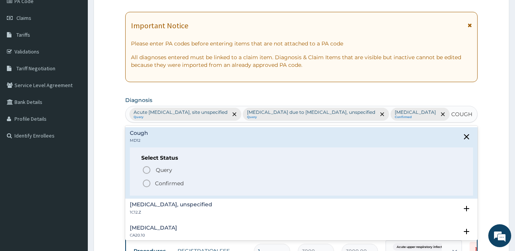
click at [145, 188] on icon "status option filled" at bounding box center [146, 183] width 9 height 9
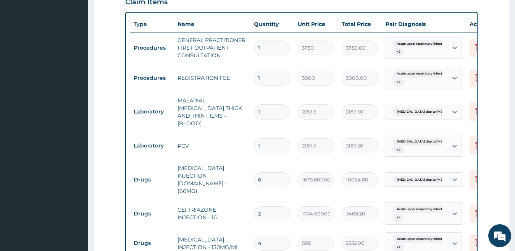
scroll to position [287, 0]
click at [409, 51] on div "Acute upper respiratory infect... + 2" at bounding box center [416, 47] width 52 height 18
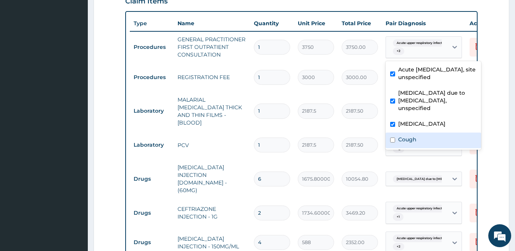
click at [405, 136] on label "Cough" at bounding box center [407, 140] width 18 height 8
checkbox input "true"
click at [504, 102] on form "Step 2 of 2 PA Code / Prescription Code Enter Code(Secondary Care Only) Encount…" at bounding box center [302, 146] width 416 height 787
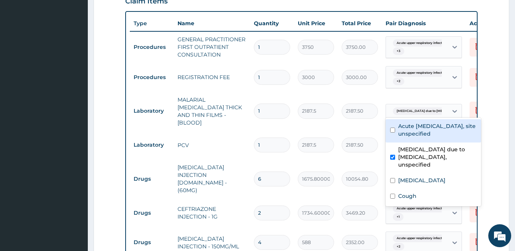
click at [430, 107] on span "Malaria due to Plasmodium falc..." at bounding box center [435, 111] width 84 height 8
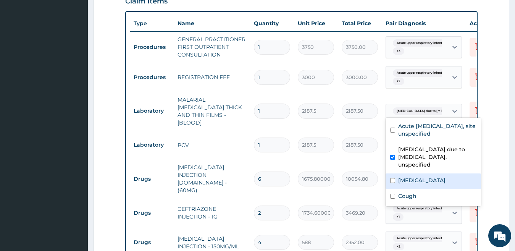
click at [399, 176] on label "Typhoid fever, unspecified" at bounding box center [421, 180] width 47 height 8
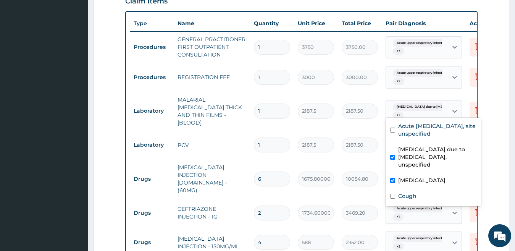
click at [399, 176] on label "Typhoid fever, unspecified" at bounding box center [421, 180] width 47 height 8
checkbox input "false"
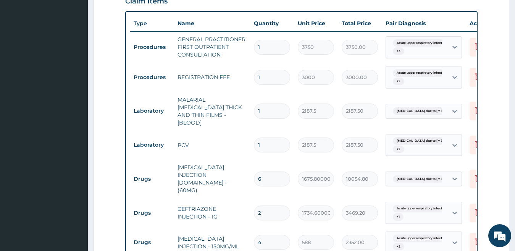
click at [484, 132] on form "Step 2 of 2 PA Code / Prescription Code Enter Code(Secondary Care Only) Encount…" at bounding box center [302, 146] width 416 height 787
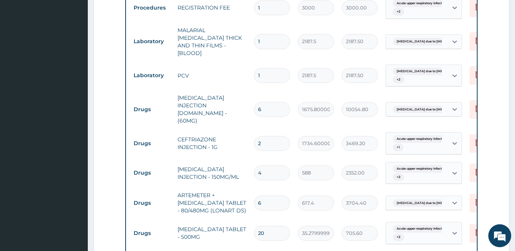
scroll to position [362, 0]
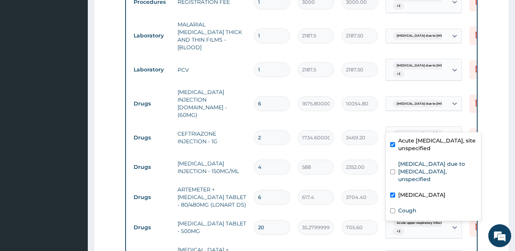
click at [415, 128] on div "Acute upper respiratory infect... + 1" at bounding box center [416, 137] width 52 height 18
click at [400, 204] on div "Cough" at bounding box center [433, 212] width 95 height 16
checkbox input "true"
click at [501, 120] on form "Step 2 of 2 PA Code / Prescription Code Enter Code(Secondary Care Only) Encount…" at bounding box center [302, 71] width 416 height 787
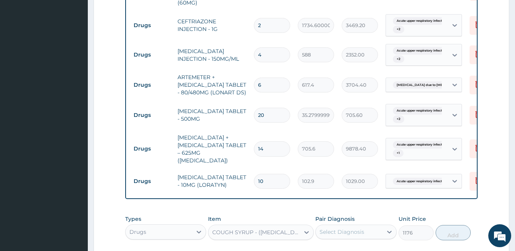
scroll to position [475, 0]
click at [431, 139] on div "Acute upper respiratory infect... + 1" at bounding box center [416, 148] width 52 height 18
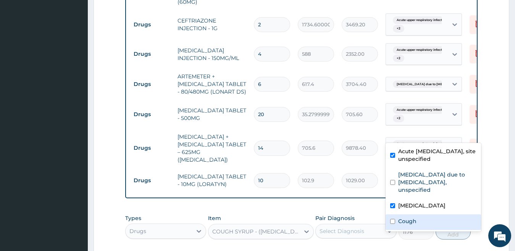
click at [401, 217] on label "Cough" at bounding box center [407, 221] width 18 height 8
checkbox input "true"
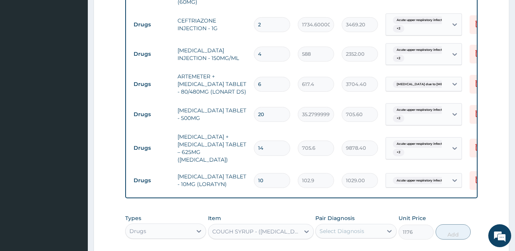
click at [363, 227] on div "Select Diagnosis" at bounding box center [342, 231] width 45 height 8
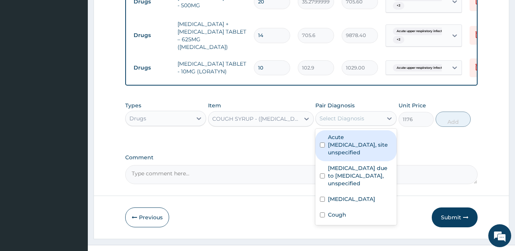
scroll to position [588, 0]
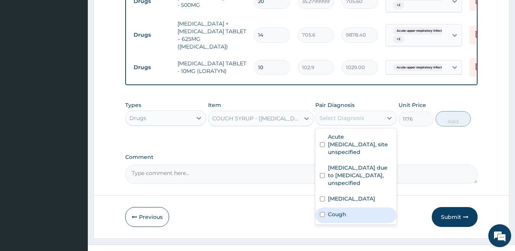
drag, startPoint x: 336, startPoint y: 217, endPoint x: 354, endPoint y: 182, distance: 39.1
click at [336, 216] on label "Cough" at bounding box center [337, 214] width 18 height 8
checkbox input "true"
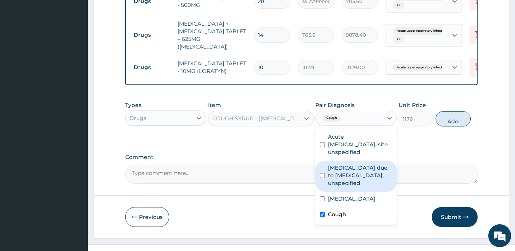
click at [449, 111] on button "Add" at bounding box center [453, 118] width 35 height 15
type input "0"
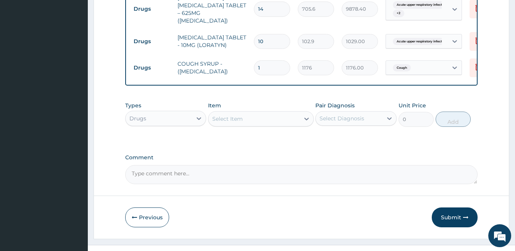
scroll to position [615, 0]
drag, startPoint x: 461, startPoint y: 203, endPoint x: 467, endPoint y: 179, distance: 24.8
click at [460, 207] on button "Submit" at bounding box center [455, 217] width 46 height 20
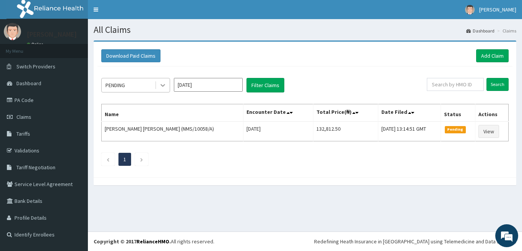
click at [166, 85] on icon at bounding box center [163, 85] width 8 height 8
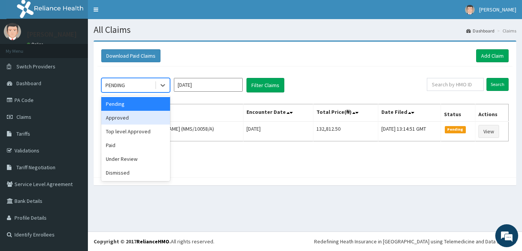
click at [153, 117] on div "Approved" at bounding box center [135, 118] width 69 height 14
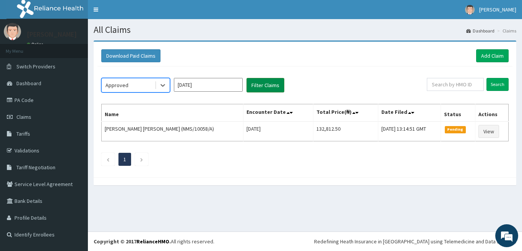
click at [265, 80] on button "Filter Claims" at bounding box center [265, 85] width 38 height 15
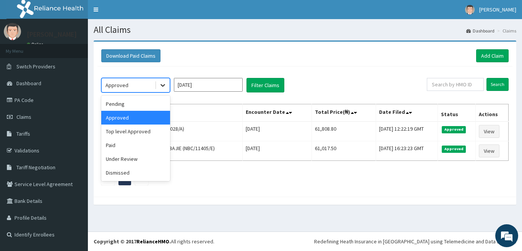
click at [157, 86] on div at bounding box center [163, 85] width 14 height 14
click at [149, 158] on div "Under Review" at bounding box center [135, 159] width 69 height 14
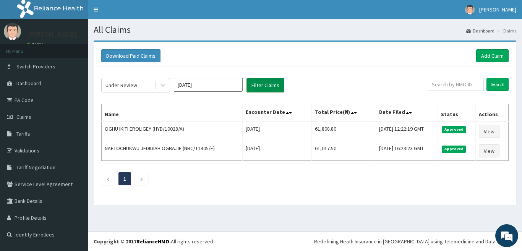
click at [271, 82] on button "Filter Claims" at bounding box center [265, 85] width 38 height 15
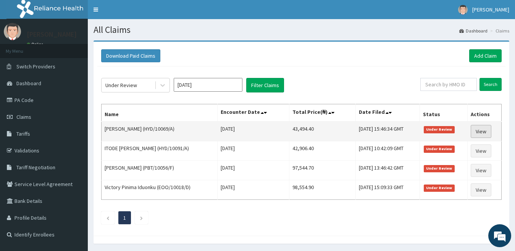
click at [489, 132] on link "View" at bounding box center [481, 131] width 21 height 13
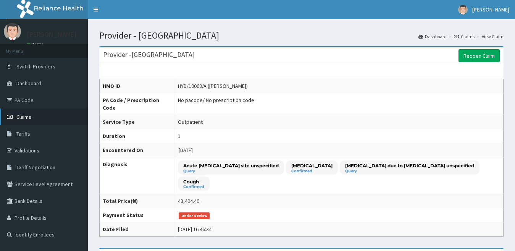
click at [37, 122] on link "Claims" at bounding box center [44, 116] width 88 height 17
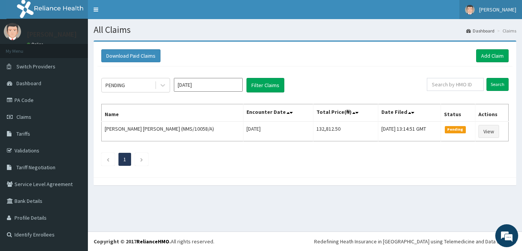
click at [507, 8] on span "[PERSON_NAME]" at bounding box center [497, 9] width 37 height 7
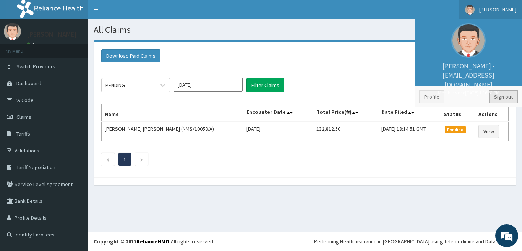
click at [508, 97] on link "Sign out" at bounding box center [503, 96] width 29 height 13
